Goal: Information Seeking & Learning: Learn about a topic

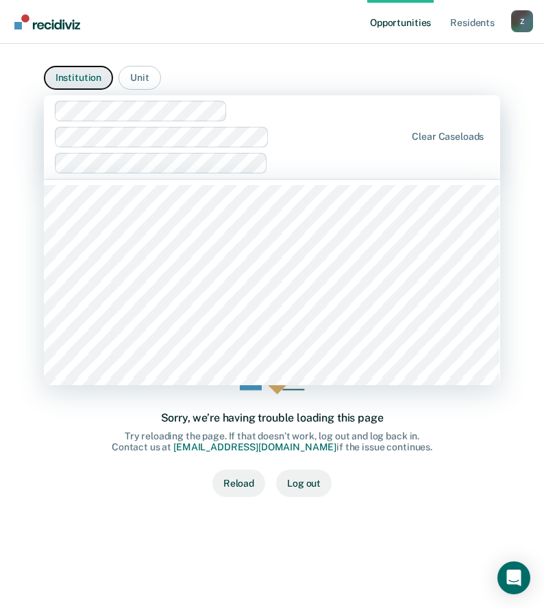
click at [88, 73] on button "Institution" at bounding box center [78, 78] width 69 height 24
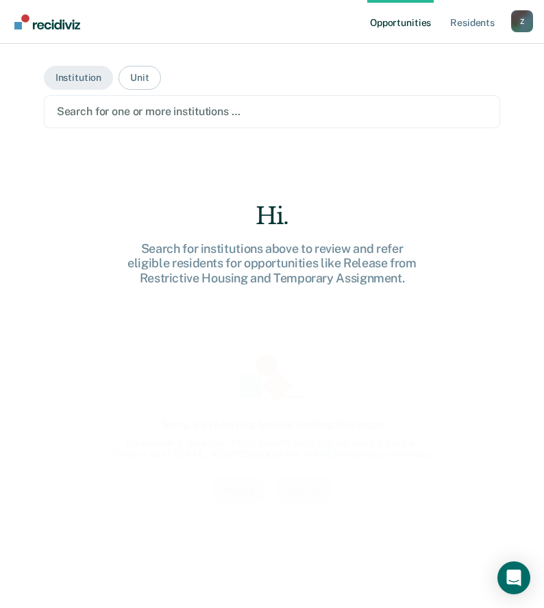
click at [102, 107] on div at bounding box center [272, 111] width 431 height 16
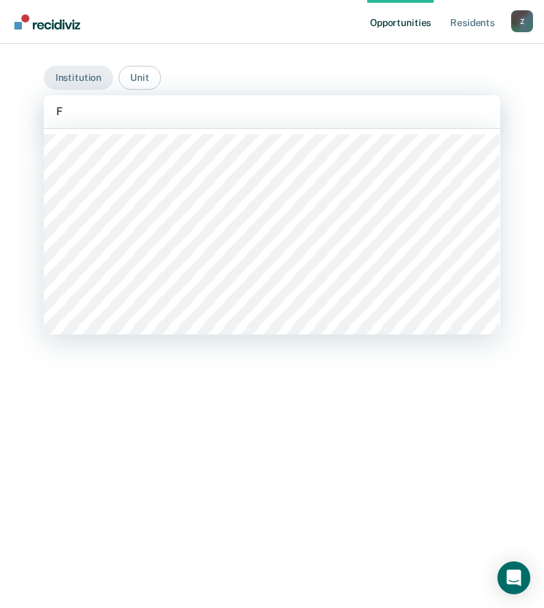
type input "Fa"
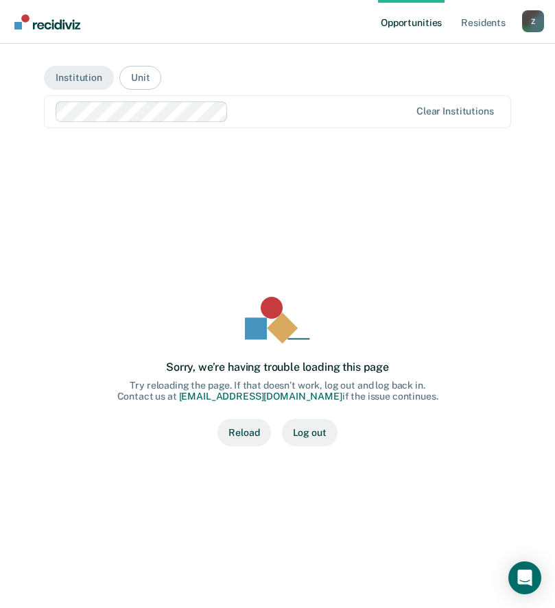
click at [247, 430] on button "Reload" at bounding box center [243, 432] width 53 height 27
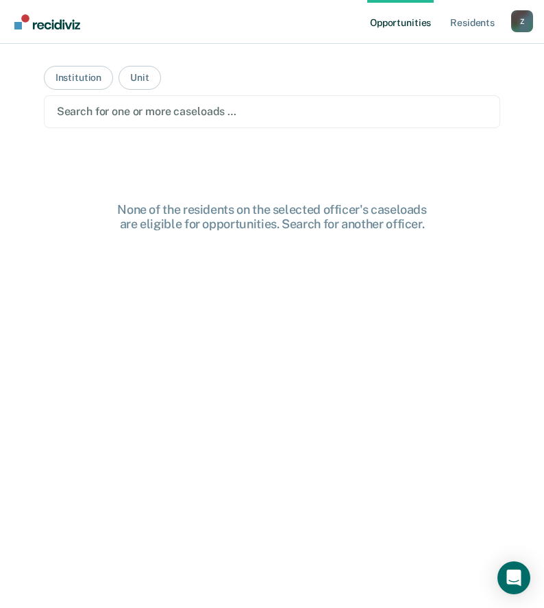
click at [149, 110] on div at bounding box center [272, 111] width 431 height 16
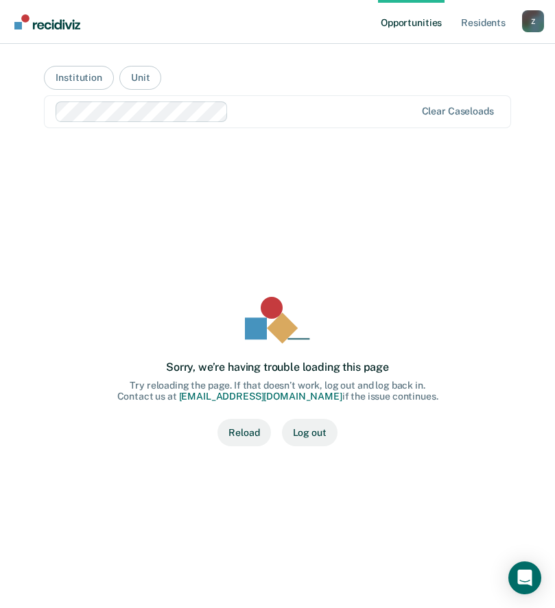
click at [238, 438] on button "Reload" at bounding box center [243, 432] width 53 height 27
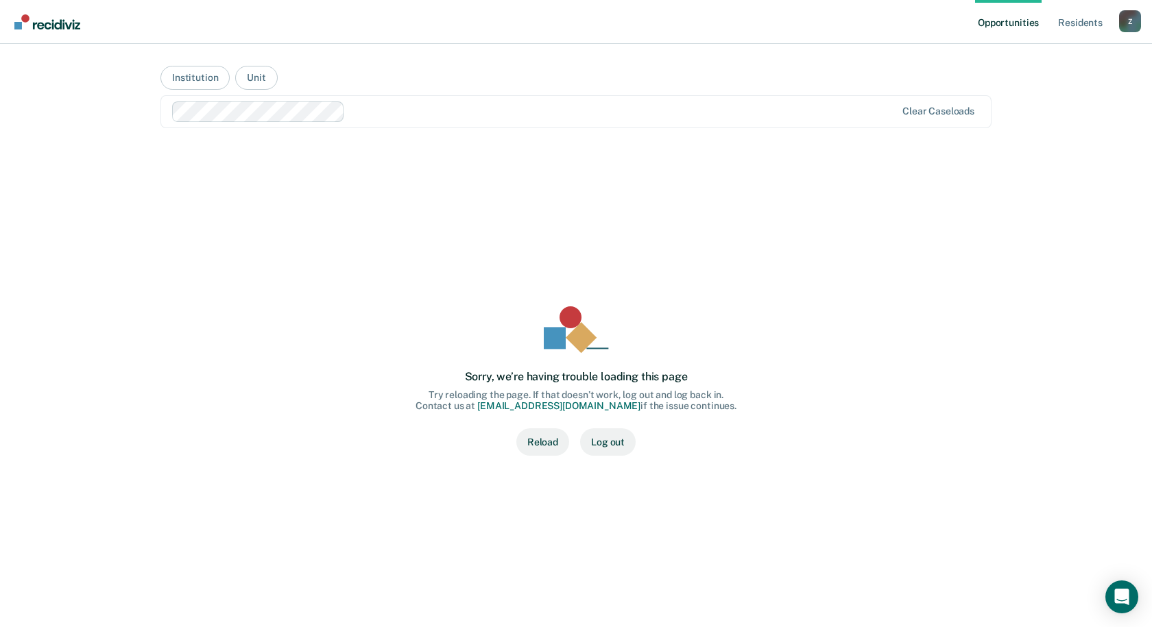
click at [544, 442] on button "Reload" at bounding box center [542, 441] width 53 height 27
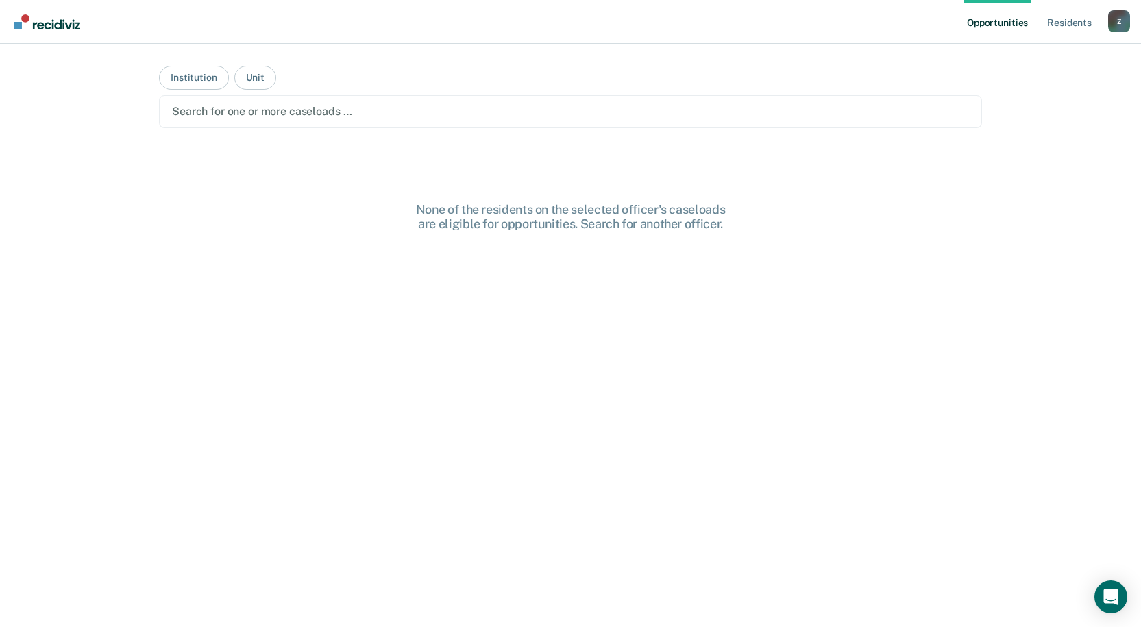
click at [319, 117] on div at bounding box center [570, 111] width 797 height 16
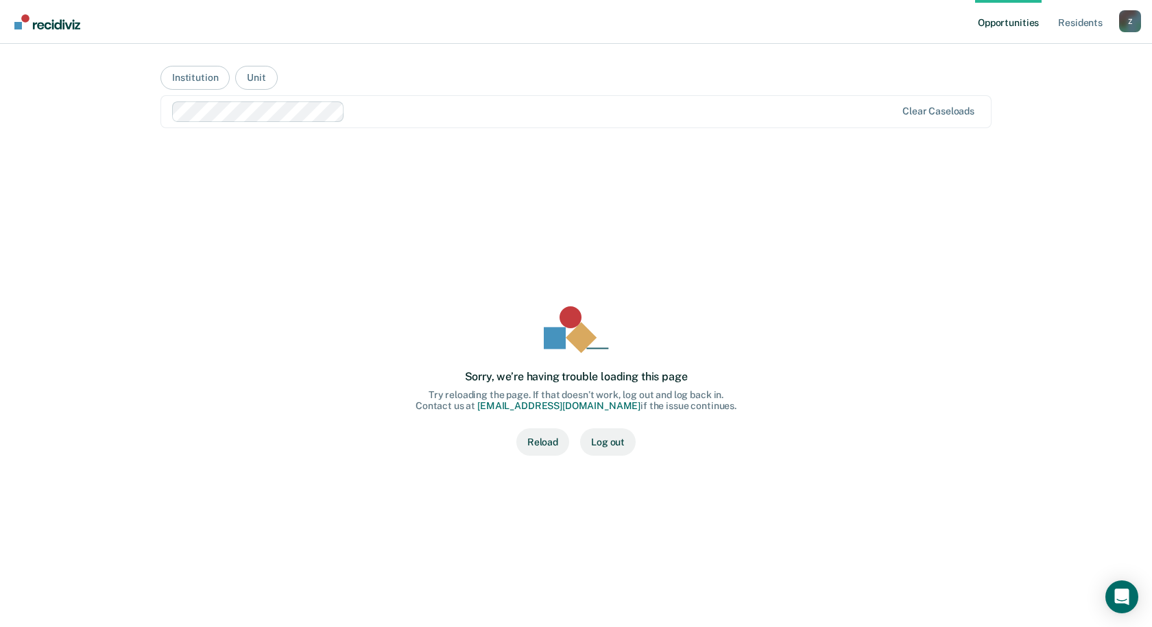
click at [603, 443] on button "Log out" at bounding box center [608, 441] width 56 height 27
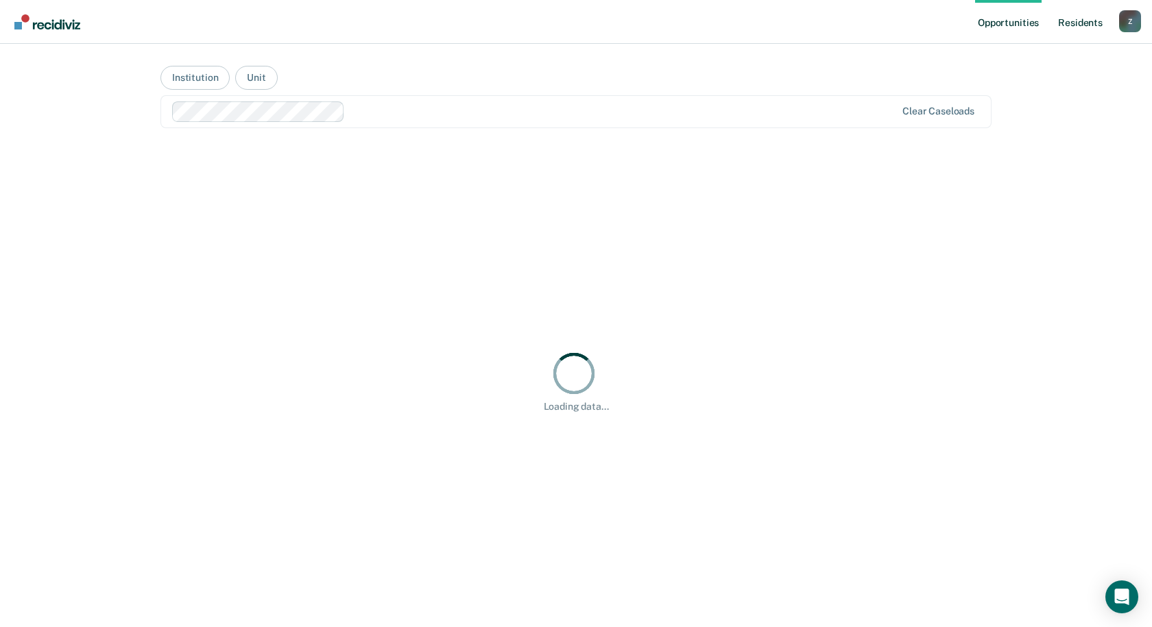
click at [1077, 20] on link "Resident s" at bounding box center [1080, 22] width 50 height 44
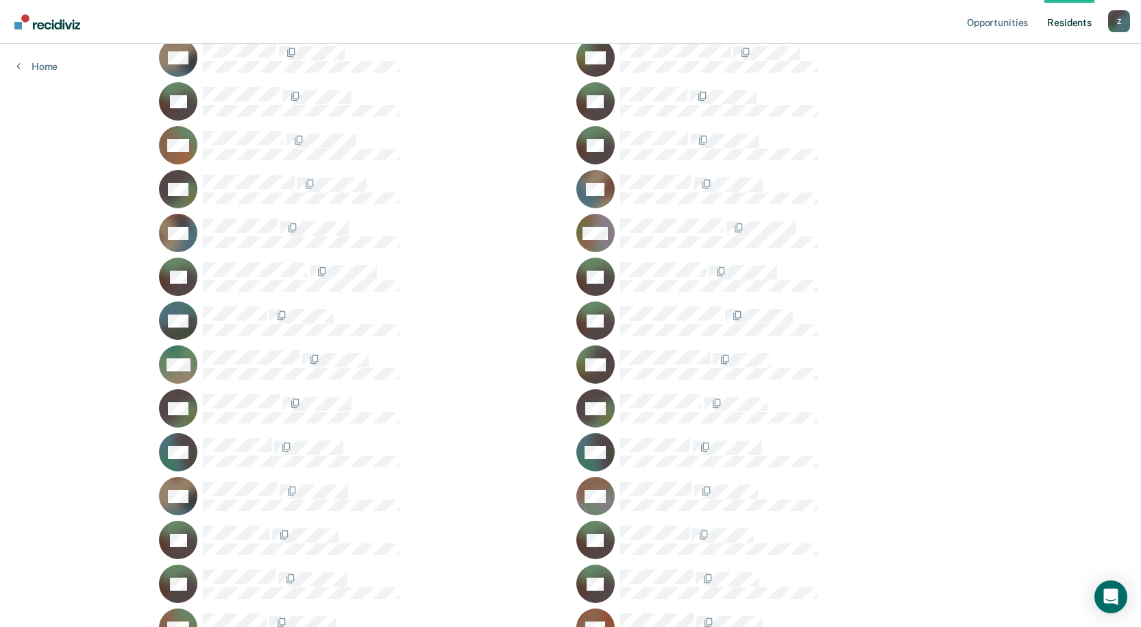
scroll to position [49592, 0]
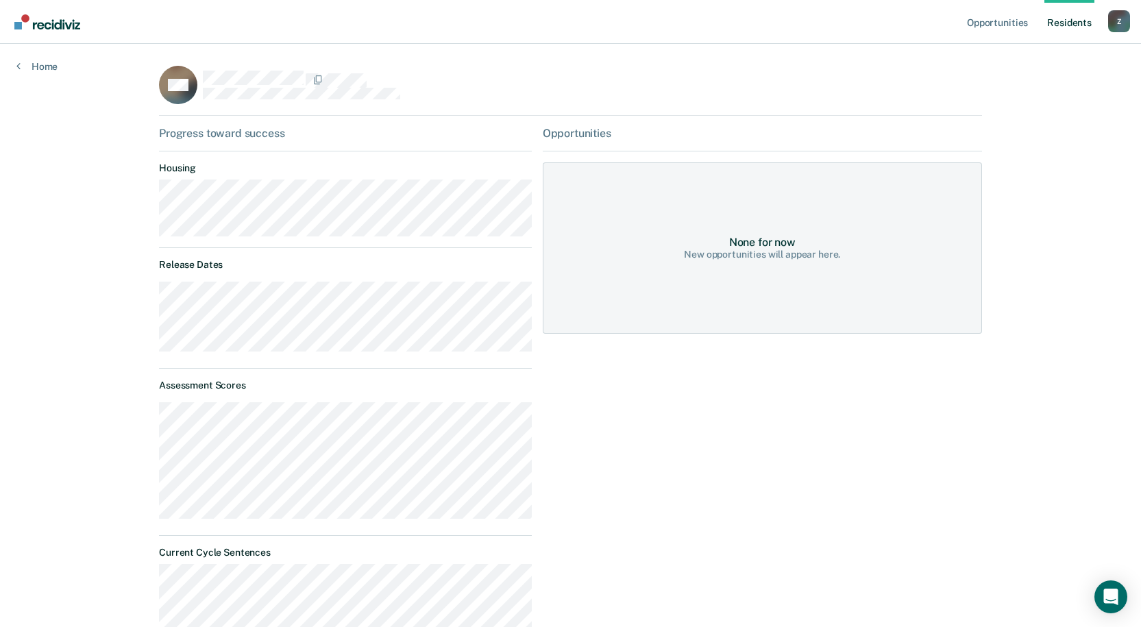
scroll to position [494, 0]
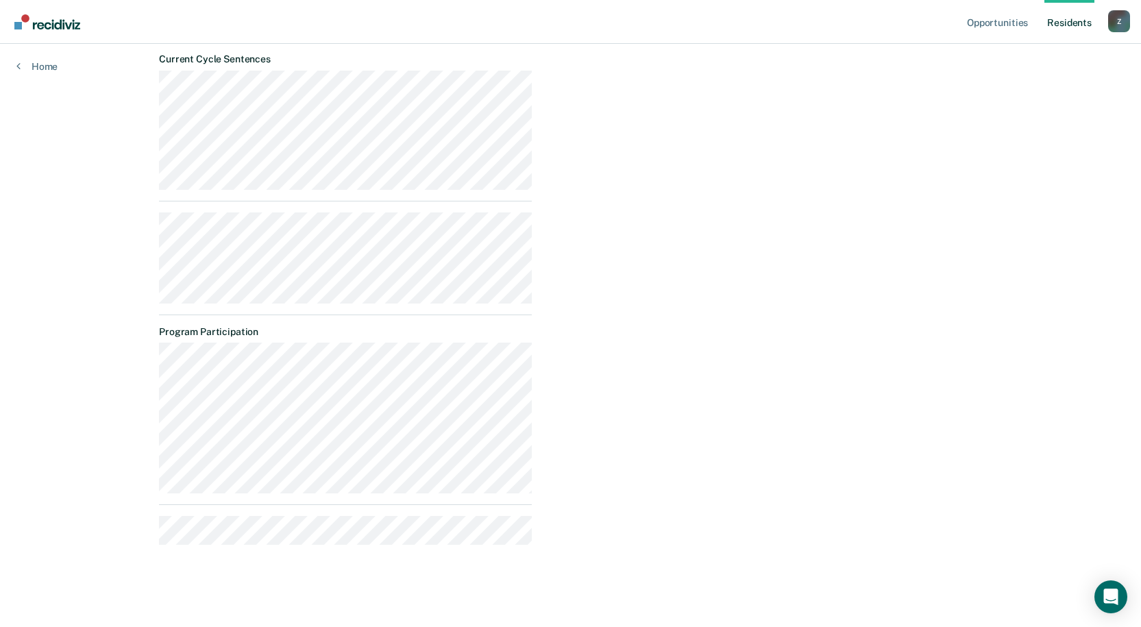
click at [1070, 28] on link "Resident s" at bounding box center [1070, 22] width 50 height 44
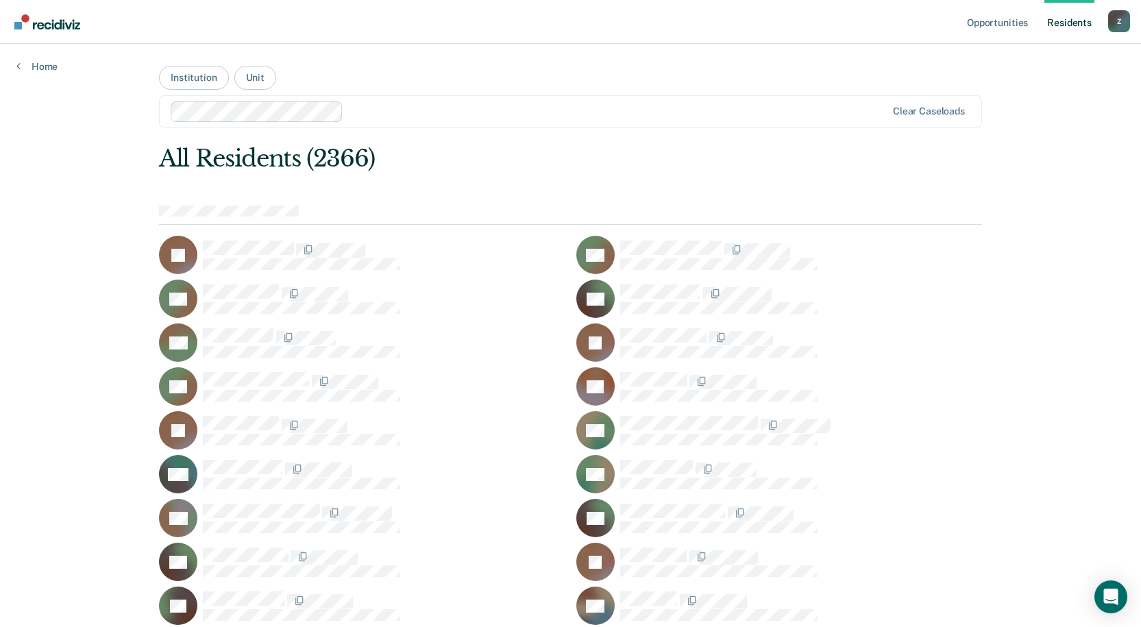
scroll to position [11647, 0]
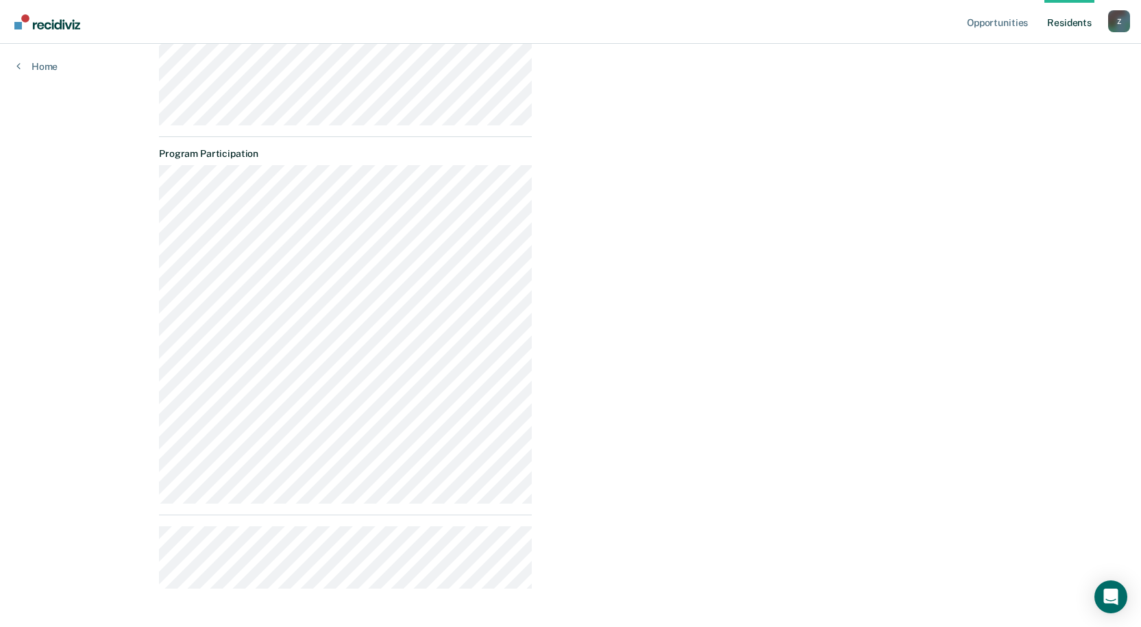
scroll to position [729, 0]
